Goal: Transaction & Acquisition: Download file/media

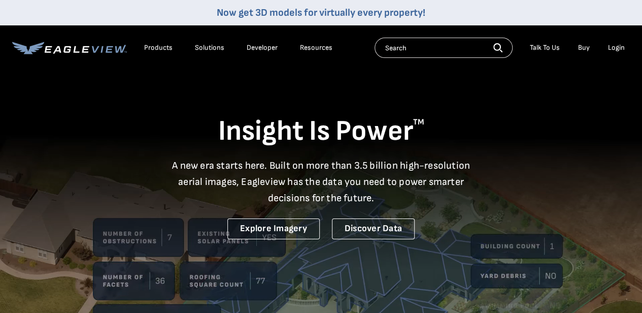
click at [608, 51] on li "Login" at bounding box center [616, 47] width 27 height 15
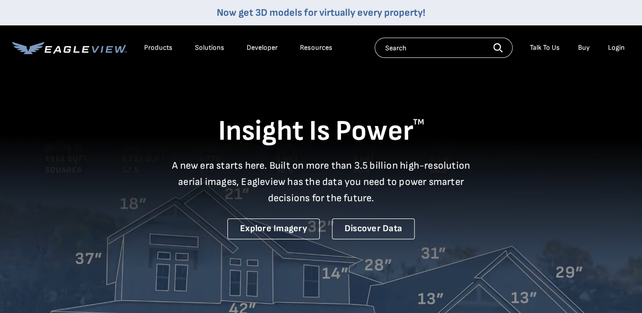
click at [612, 48] on div "Login" at bounding box center [616, 47] width 17 height 9
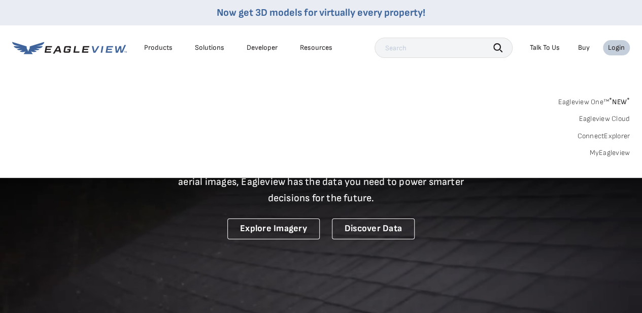
click at [618, 155] on link "MyEagleview" at bounding box center [609, 152] width 41 height 9
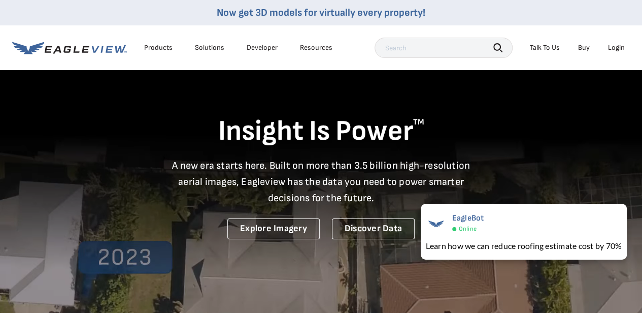
click at [610, 48] on div "Login" at bounding box center [616, 47] width 17 height 9
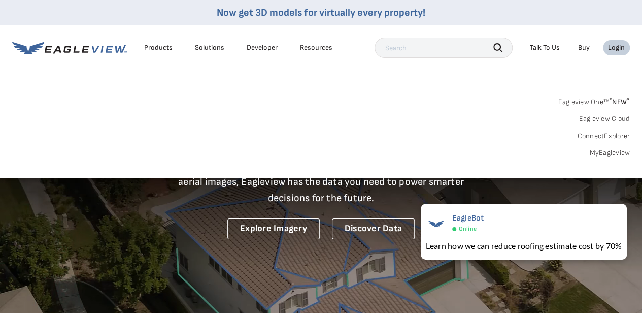
click at [602, 154] on link "MyEagleview" at bounding box center [609, 152] width 41 height 9
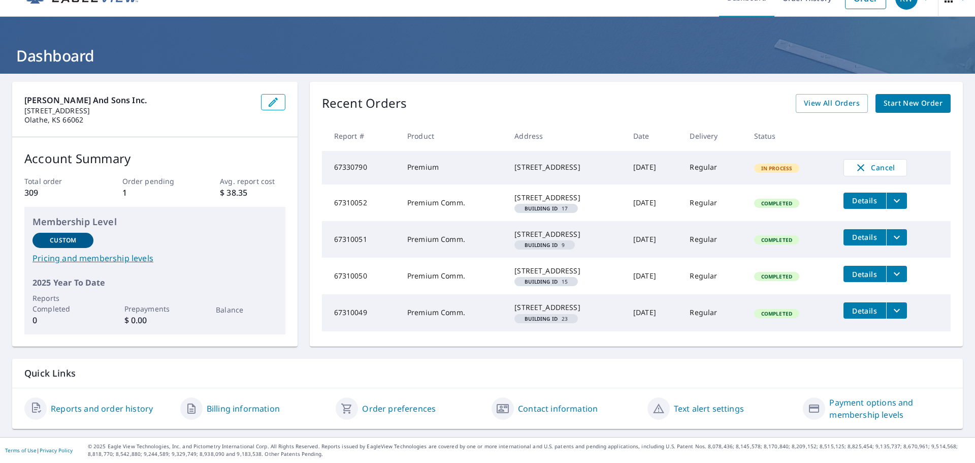
scroll to position [51, 0]
click at [649, 194] on icon "filesDropdownBtn-67310052" at bounding box center [896, 200] width 12 height 12
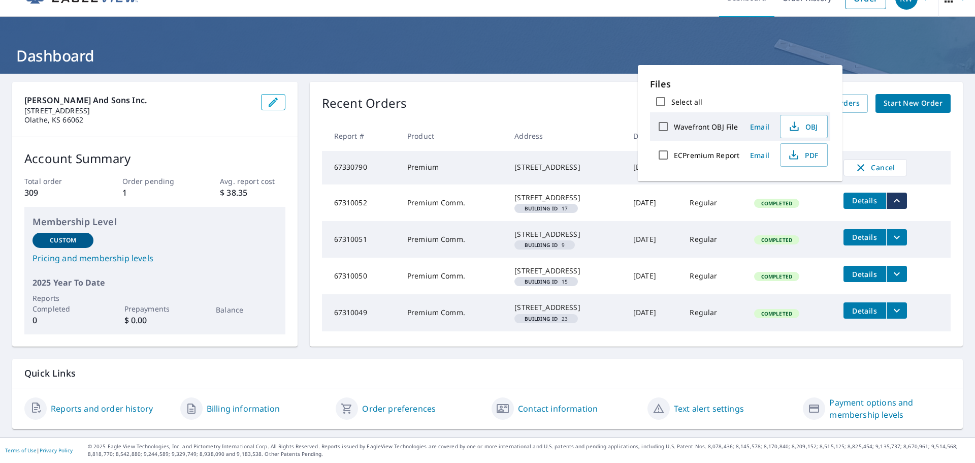
click at [649, 231] on icon "filesDropdownBtn-67310051" at bounding box center [896, 237] width 12 height 12
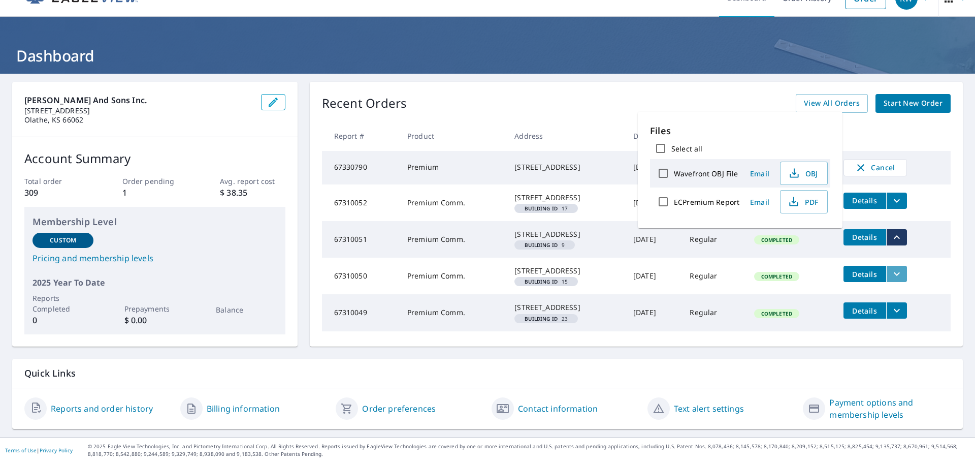
click at [649, 268] on icon "filesDropdownBtn-67310050" at bounding box center [896, 274] width 12 height 12
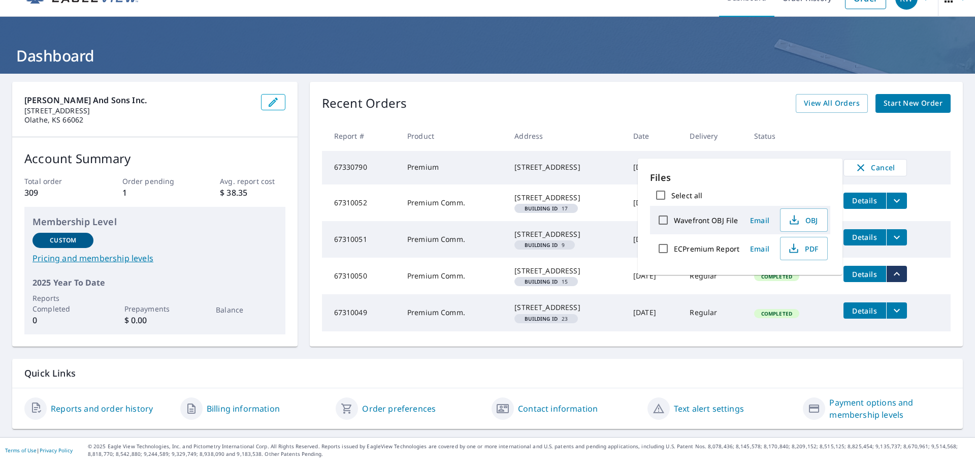
click at [649, 310] on button "filesDropdownBtn-67310049" at bounding box center [896, 310] width 21 height 16
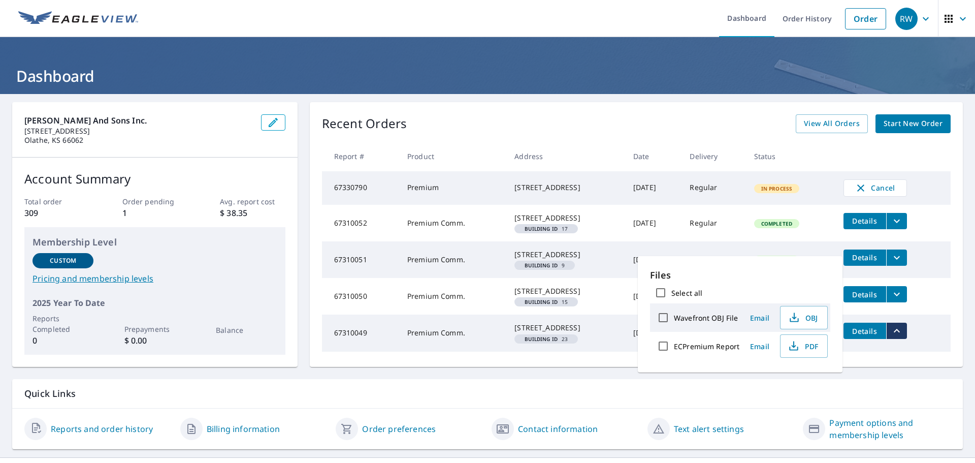
scroll to position [60, 0]
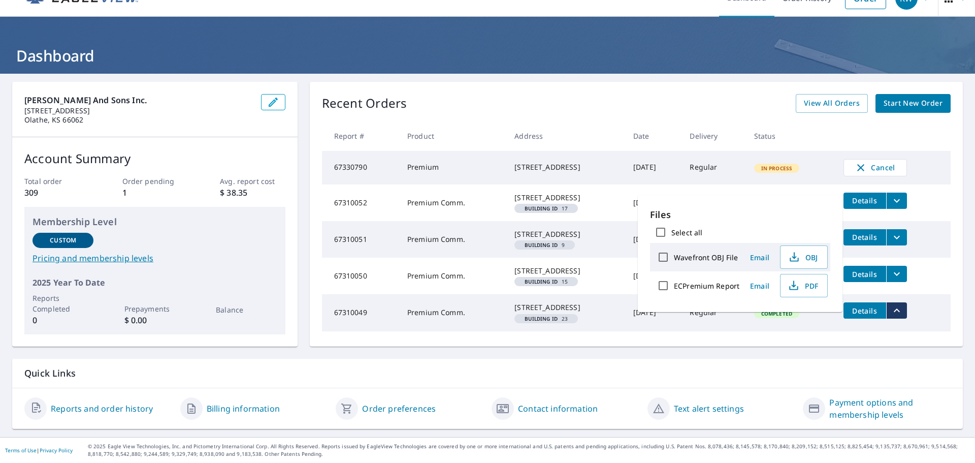
click at [649, 160] on div "Weddle and Sons Inc. 18977 W 158th St Olathe, KS 66062 Account Summary Total or…" at bounding box center [487, 255] width 975 height 363
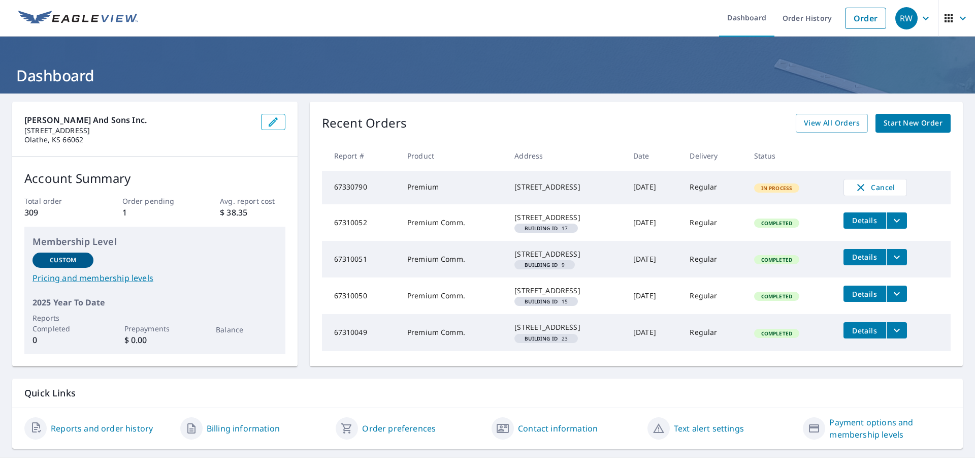
scroll to position [0, 0]
click at [649, 118] on span "View All Orders" at bounding box center [832, 123] width 56 height 13
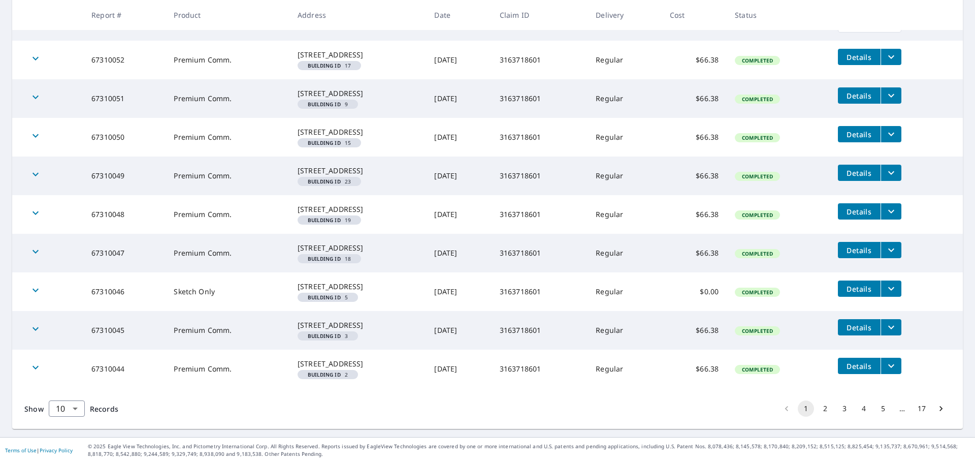
scroll to position [245, 0]
click at [649, 89] on icon "filesDropdownBtn-67310051" at bounding box center [891, 95] width 12 height 12
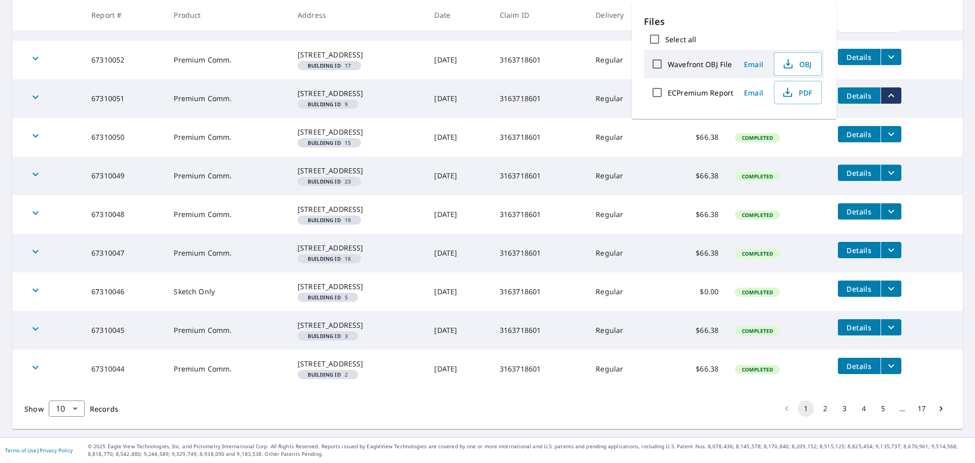
scroll to position [295, 0]
click at [649, 320] on button "2" at bounding box center [825, 408] width 16 height 16
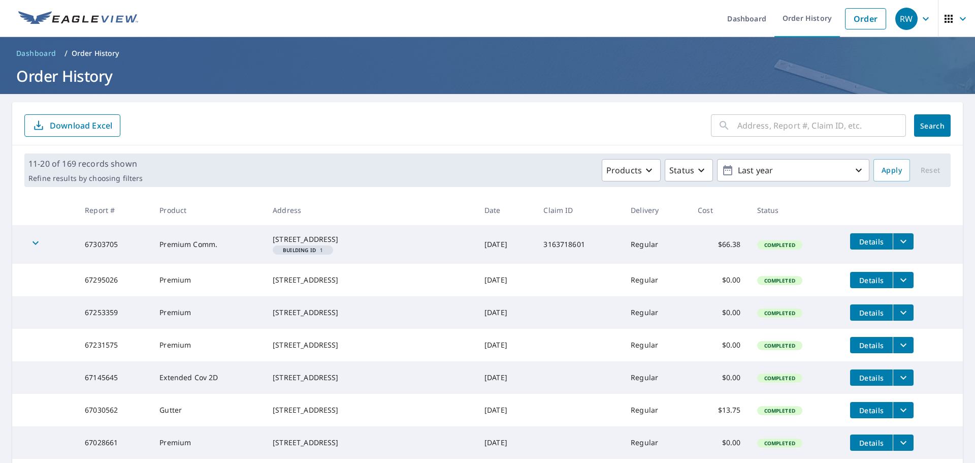
click at [649, 237] on icon "filesDropdownBtn-67303705" at bounding box center [903, 241] width 12 height 12
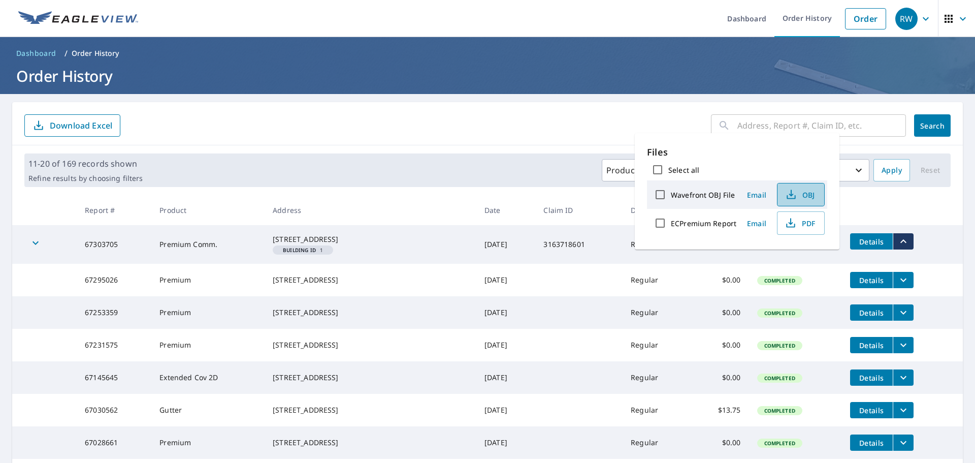
click at [649, 192] on span "OBJ" at bounding box center [799, 194] width 32 height 12
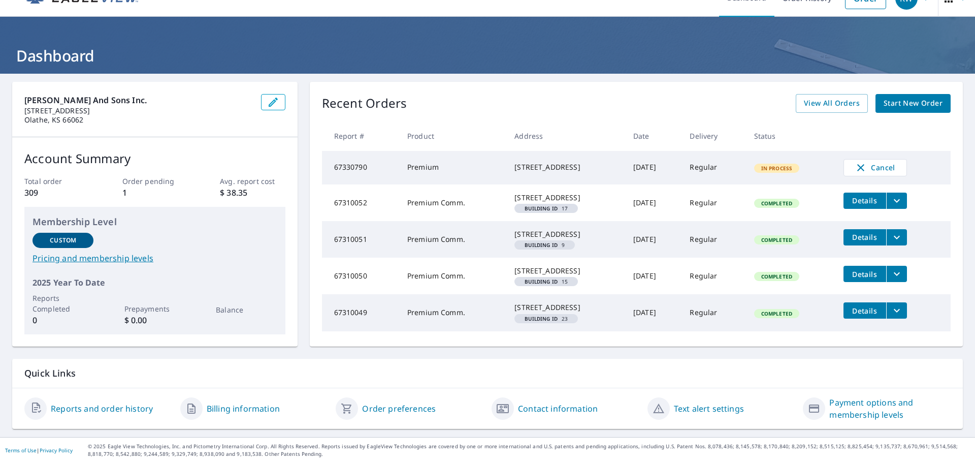
scroll to position [60, 0]
click at [848, 97] on span "View All Orders" at bounding box center [832, 103] width 56 height 13
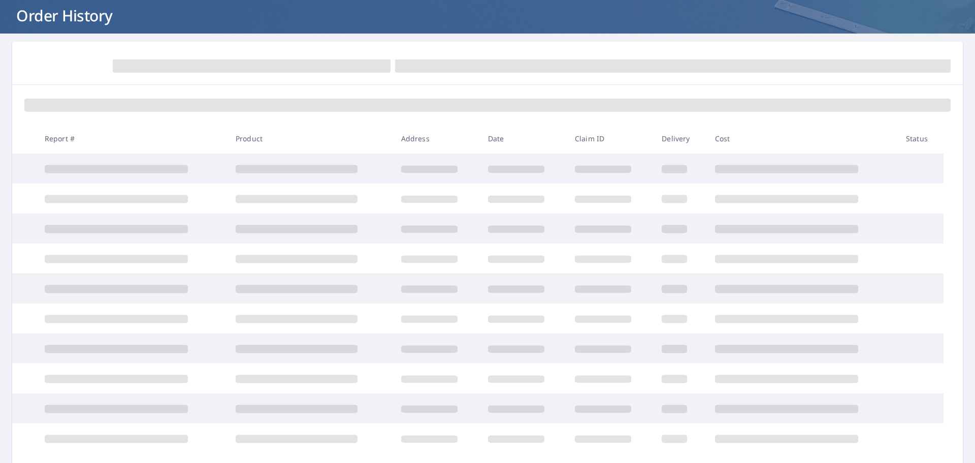
scroll to position [60, 0]
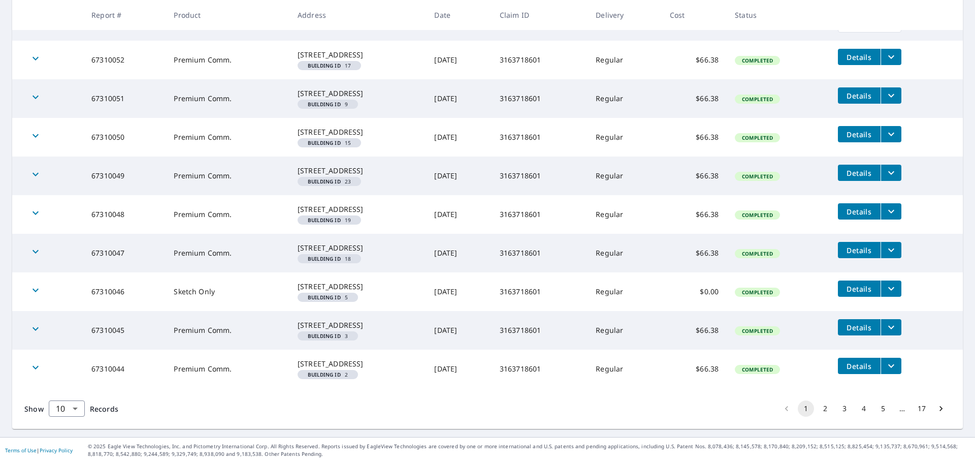
scroll to position [295, 0]
click at [896, 359] on icon "filesDropdownBtn-67310044" at bounding box center [891, 365] width 12 height 12
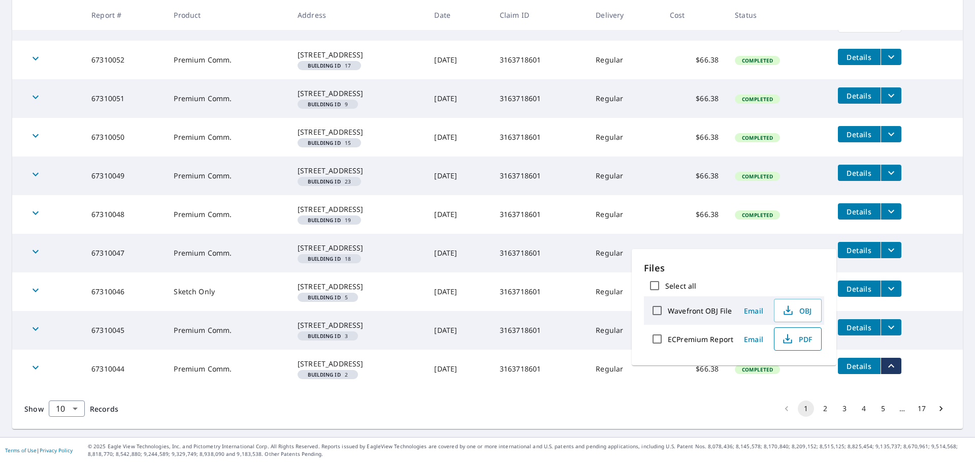
click at [803, 339] on span "PDF" at bounding box center [796, 339] width 32 height 12
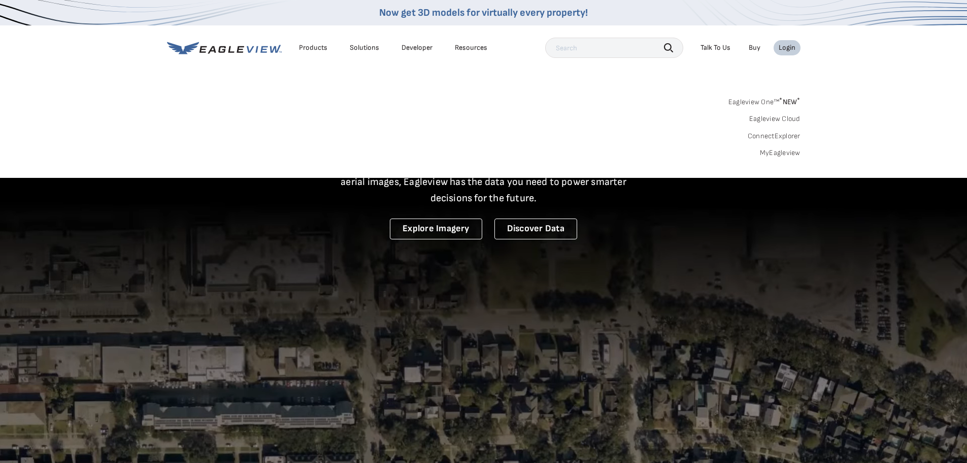
click at [778, 155] on link "MyEagleview" at bounding box center [780, 152] width 41 height 9
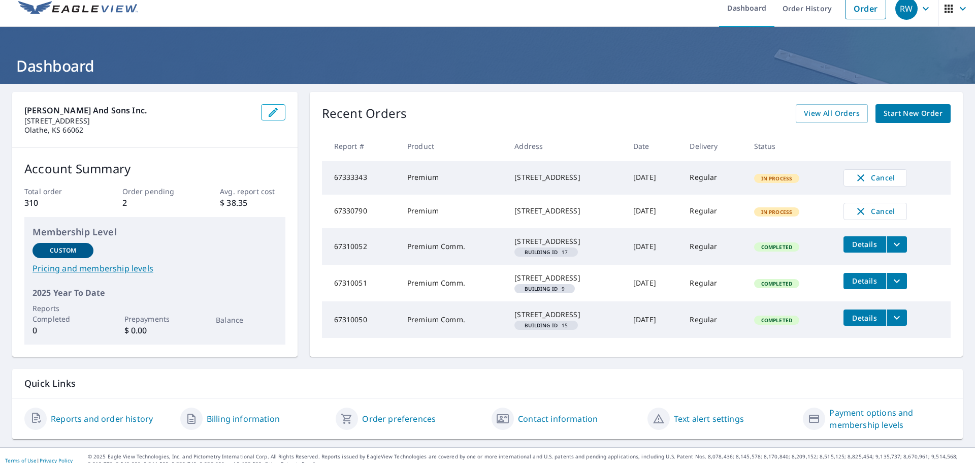
scroll to position [50, 0]
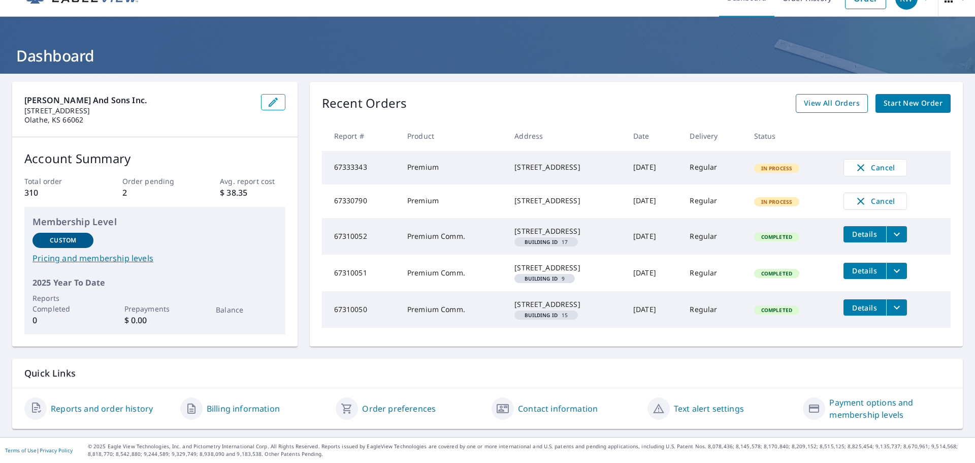
click at [851, 97] on span "View All Orders" at bounding box center [832, 103] width 56 height 13
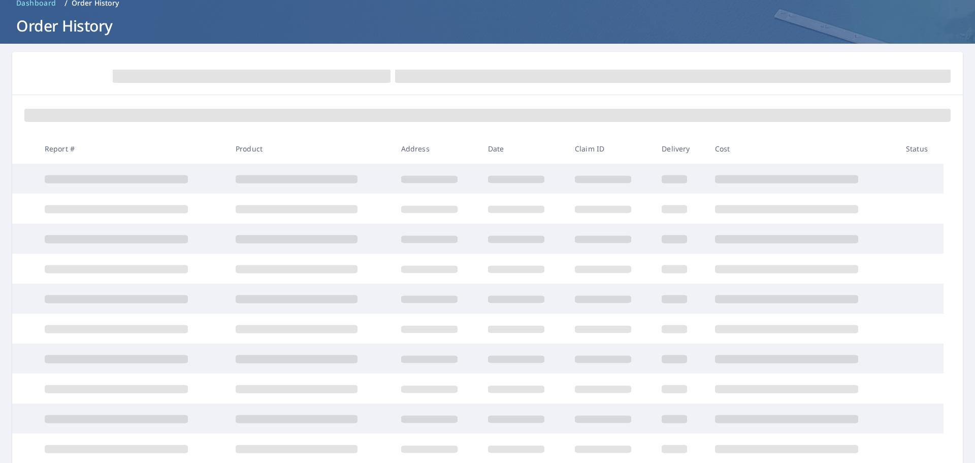
scroll to position [50, 0]
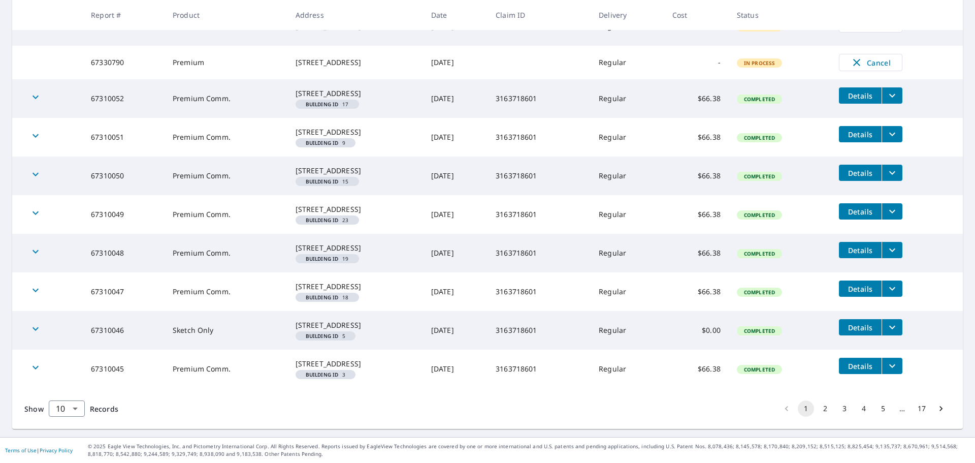
scroll to position [287, 0]
click at [823, 412] on button "2" at bounding box center [825, 408] width 16 height 16
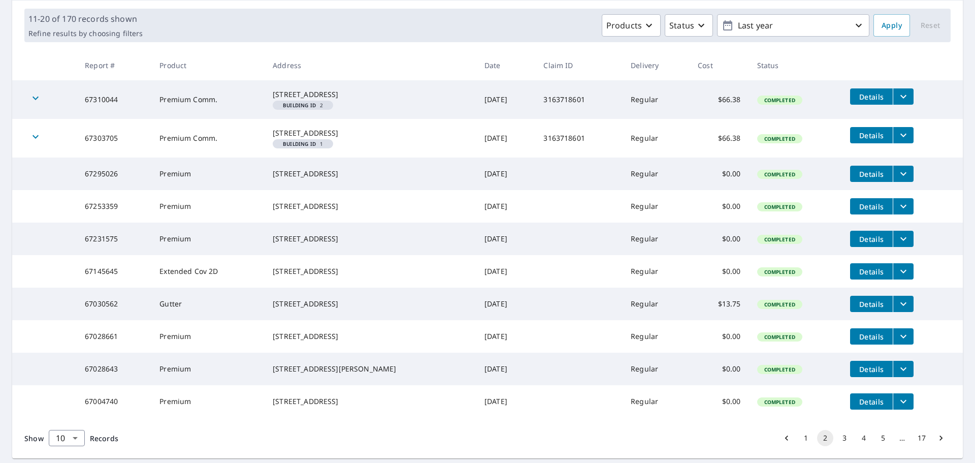
scroll to position [223, 0]
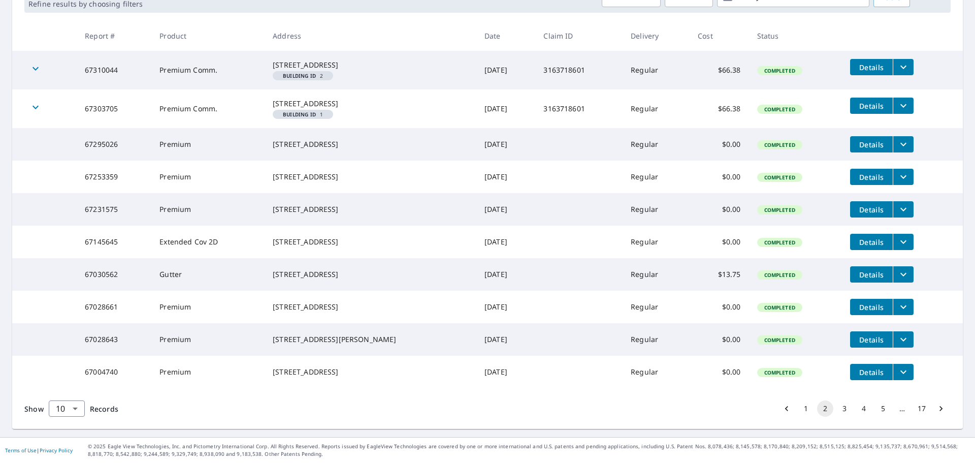
click at [798, 409] on button "1" at bounding box center [806, 408] width 16 height 16
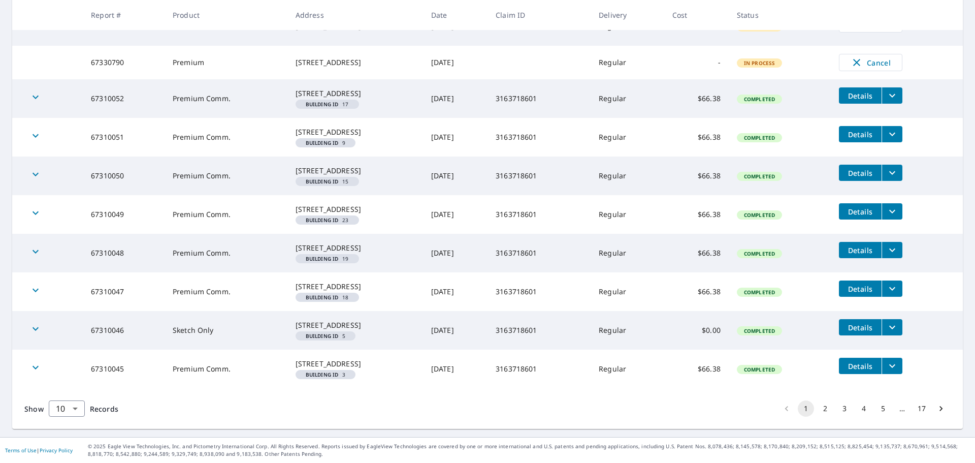
scroll to position [287, 0]
click at [817, 410] on button "2" at bounding box center [825, 408] width 16 height 16
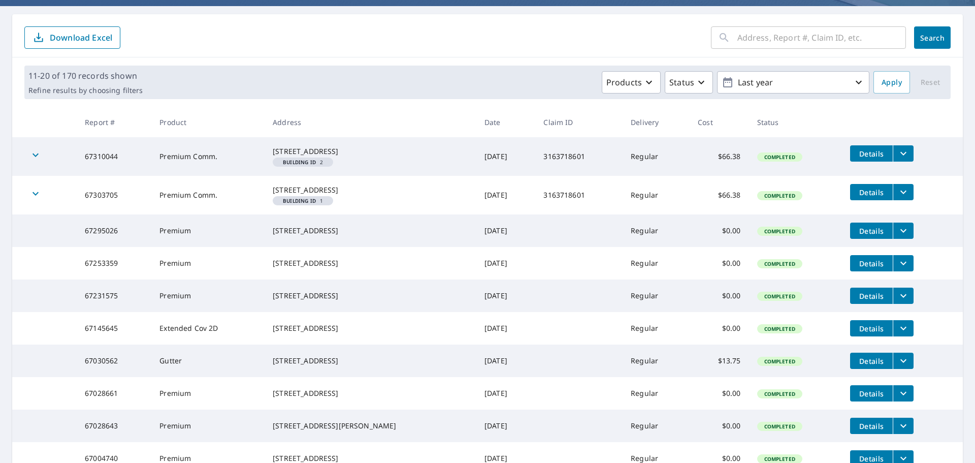
scroll to position [223, 0]
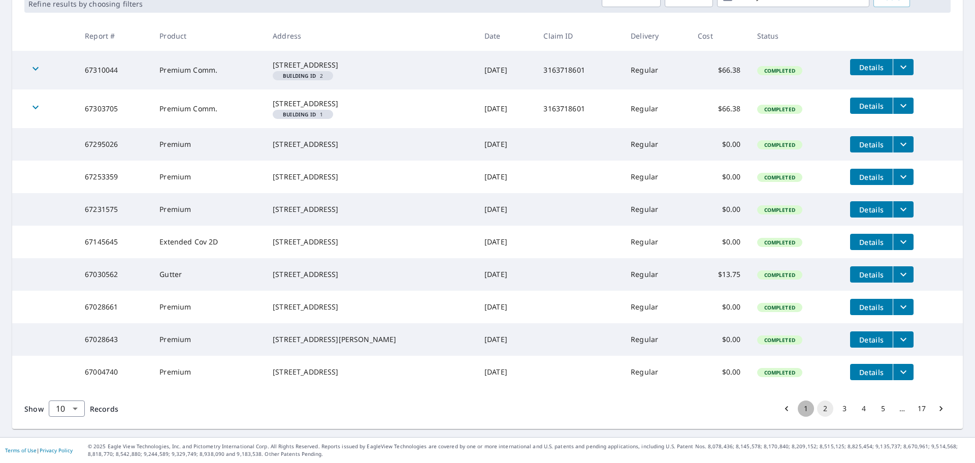
click at [798, 406] on button "1" at bounding box center [806, 408] width 16 height 16
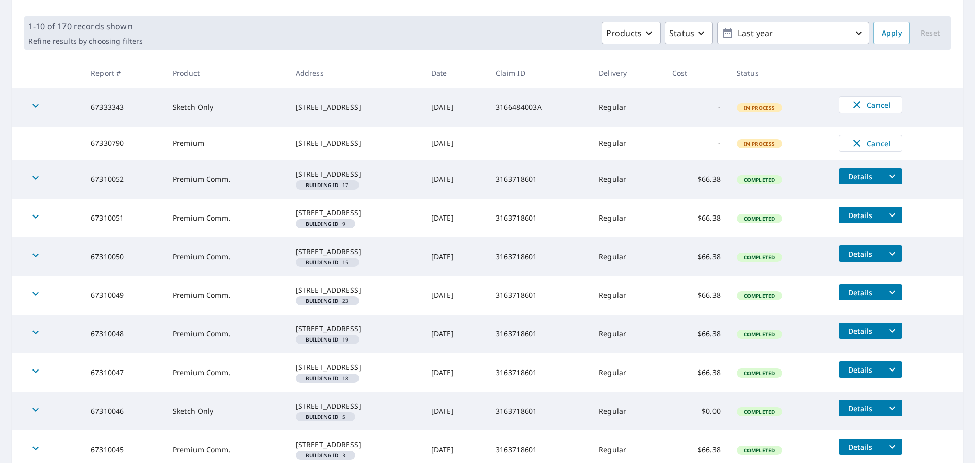
scroll to position [152, 0]
